Goal: Entertainment & Leisure: Consume media (video, audio)

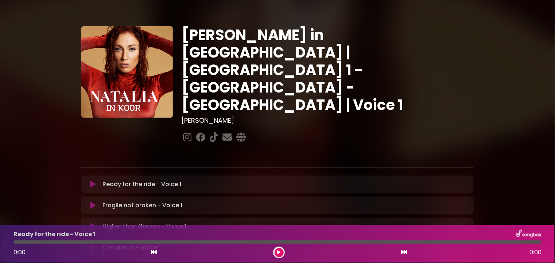
click at [92, 181] on icon at bounding box center [92, 184] width 5 height 7
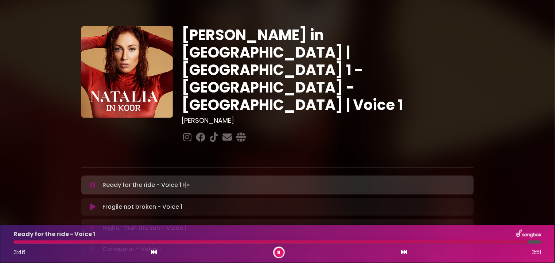
click at [279, 253] on icon at bounding box center [278, 252] width 3 height 4
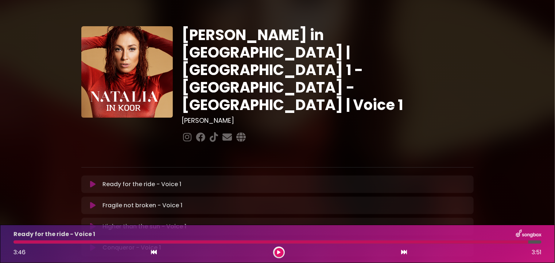
click at [93, 181] on icon at bounding box center [92, 184] width 5 height 7
click at [510, 39] on div "[PERSON_NAME] in [GEOGRAPHIC_DATA] | [GEOGRAPHIC_DATA] 1 - [GEOGRAPHIC_DATA] - …" at bounding box center [277, 223] width 481 height 429
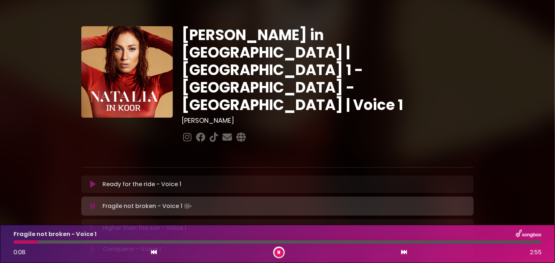
click at [97, 181] on button at bounding box center [93, 184] width 14 height 7
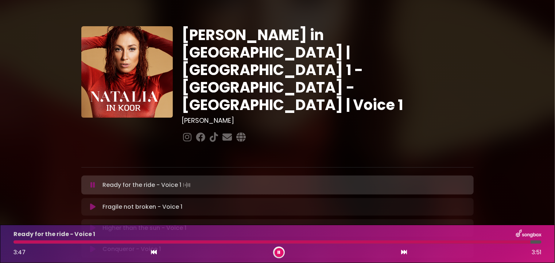
click at [93, 182] on icon at bounding box center [92, 185] width 5 height 7
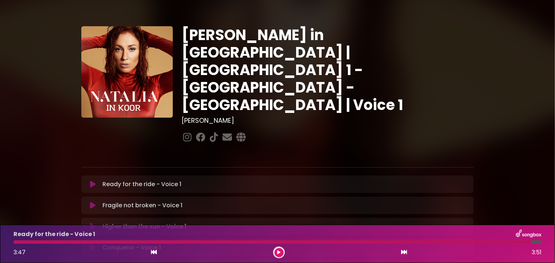
click at [279, 253] on icon at bounding box center [278, 252] width 3 height 4
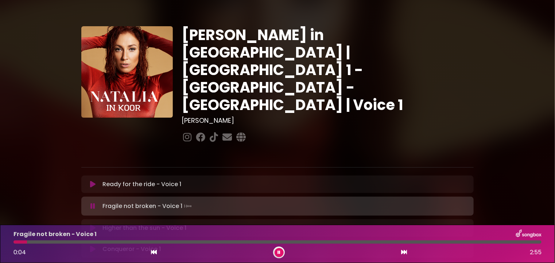
click at [92, 181] on icon at bounding box center [92, 184] width 5 height 7
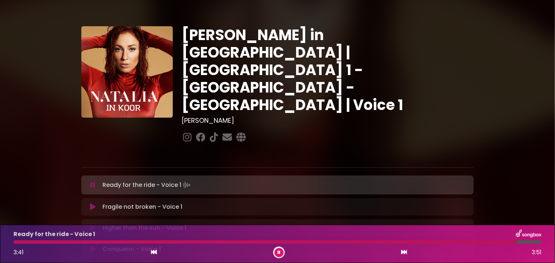
click at [93, 182] on icon at bounding box center [92, 185] width 5 height 7
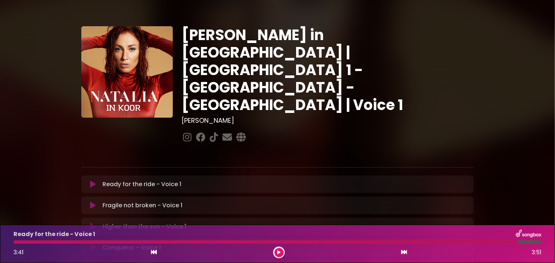
click at [93, 181] on icon at bounding box center [92, 184] width 5 height 7
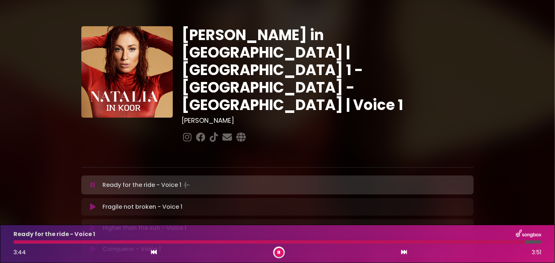
click at [24, 241] on div at bounding box center [268, 242] width 511 height 3
click at [281, 253] on button at bounding box center [279, 252] width 9 height 9
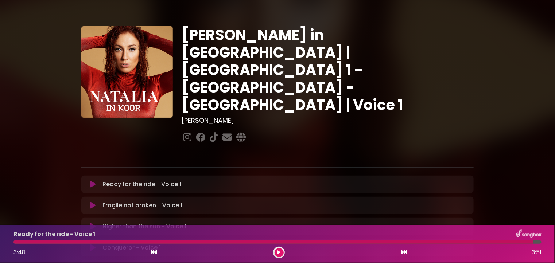
click at [93, 202] on icon at bounding box center [93, 206] width 6 height 8
